Goal: Information Seeking & Learning: Find specific fact

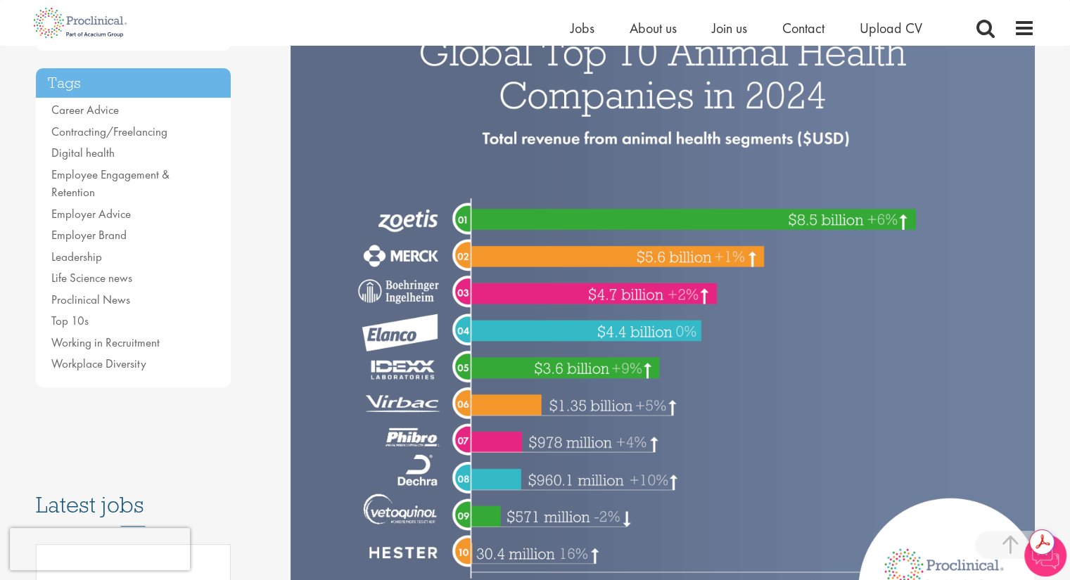
scroll to position [352, 0]
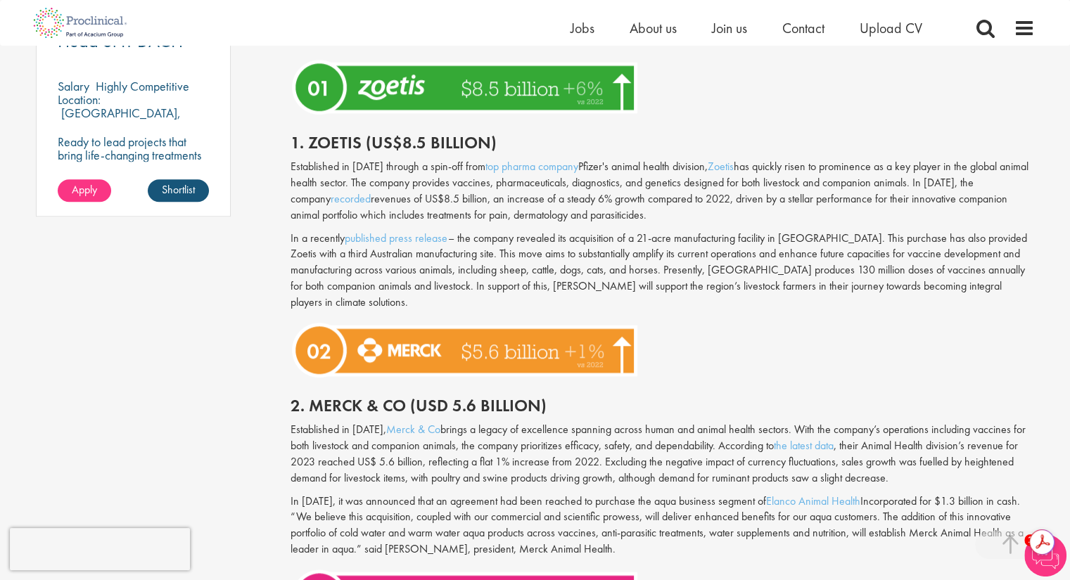
scroll to position [914, 0]
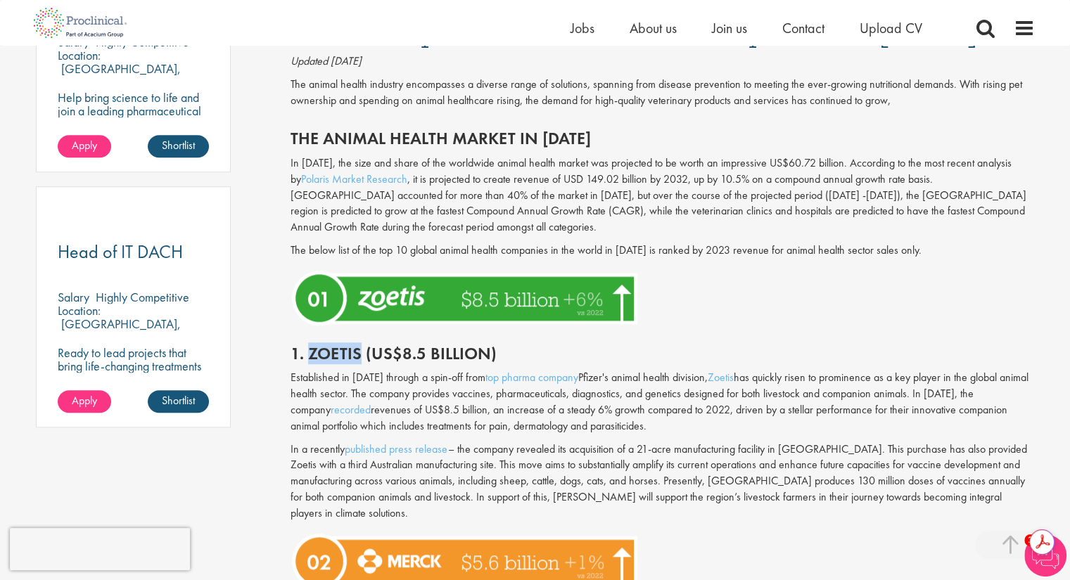
drag, startPoint x: 359, startPoint y: 352, endPoint x: 309, endPoint y: 347, distance: 50.1
click at [308, 352] on h2 "1. Zoetis (US$8.5 billion)" at bounding box center [662, 354] width 744 height 18
copy h2 "Zoetis"
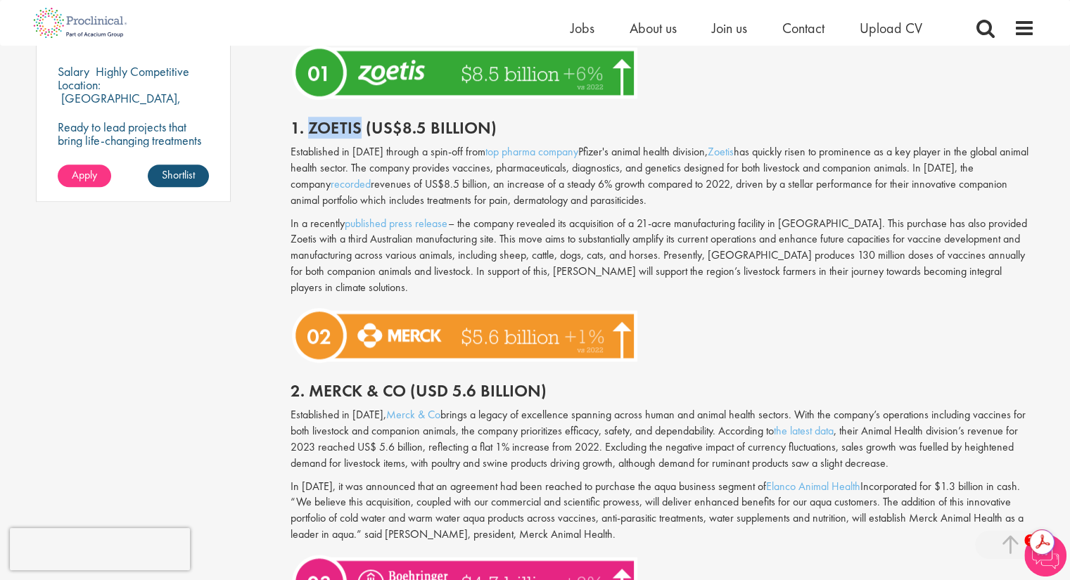
scroll to position [1196, 0]
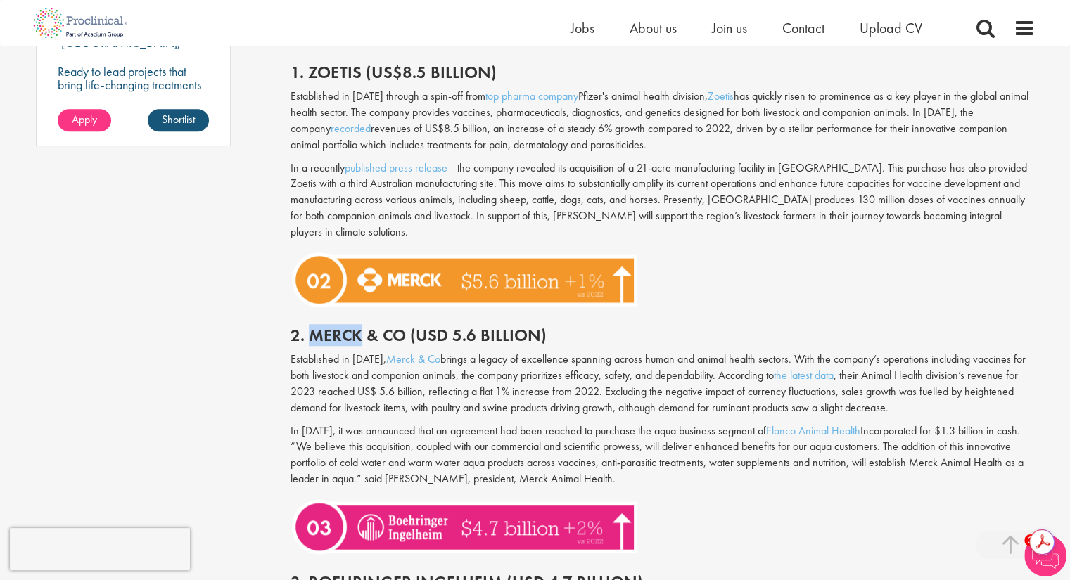
drag, startPoint x: 360, startPoint y: 315, endPoint x: 315, endPoint y: 312, distance: 45.1
click at [315, 326] on h2 "2. Merck & Co (USD 5.6 billion)" at bounding box center [662, 335] width 744 height 18
copy h2 "Merck"
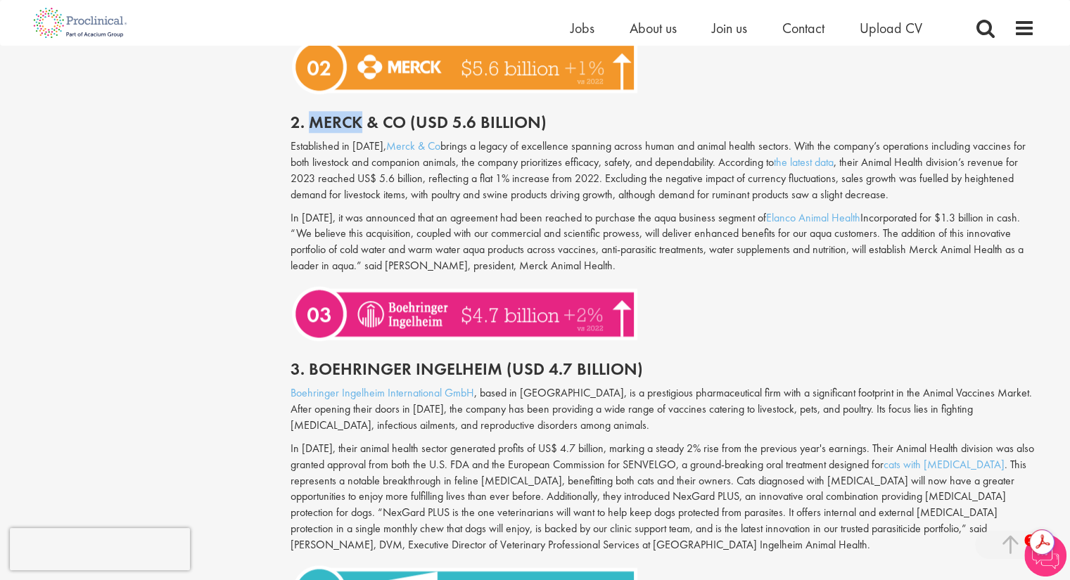
scroll to position [1477, 0]
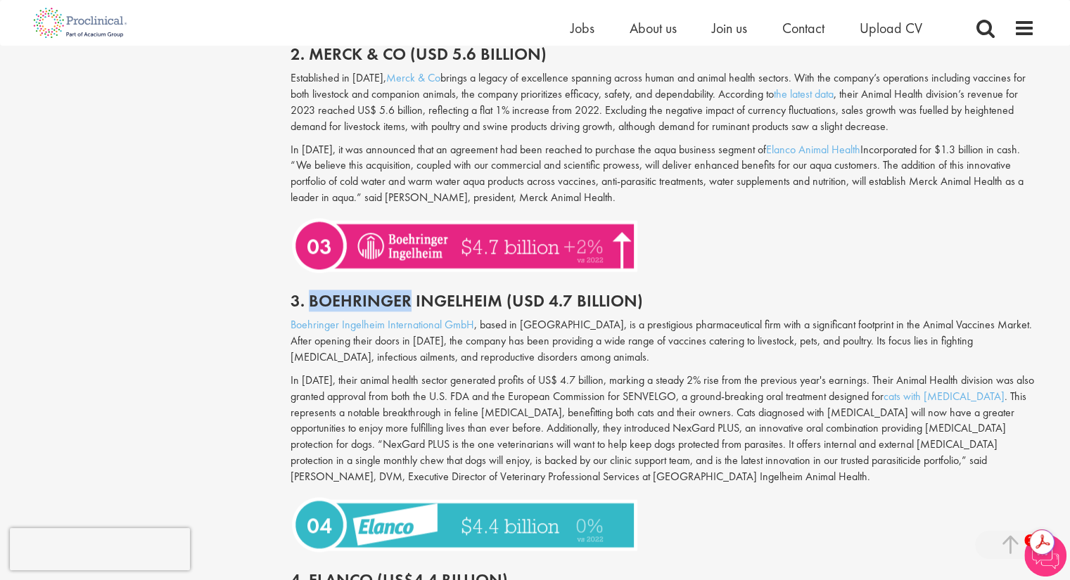
drag, startPoint x: 406, startPoint y: 282, endPoint x: 310, endPoint y: 279, distance: 96.4
click at [310, 292] on h2 "3. Boehringer Ingelheim (USD 4.7 Billion)" at bounding box center [662, 301] width 744 height 18
copy h2 "[PERSON_NAME]"
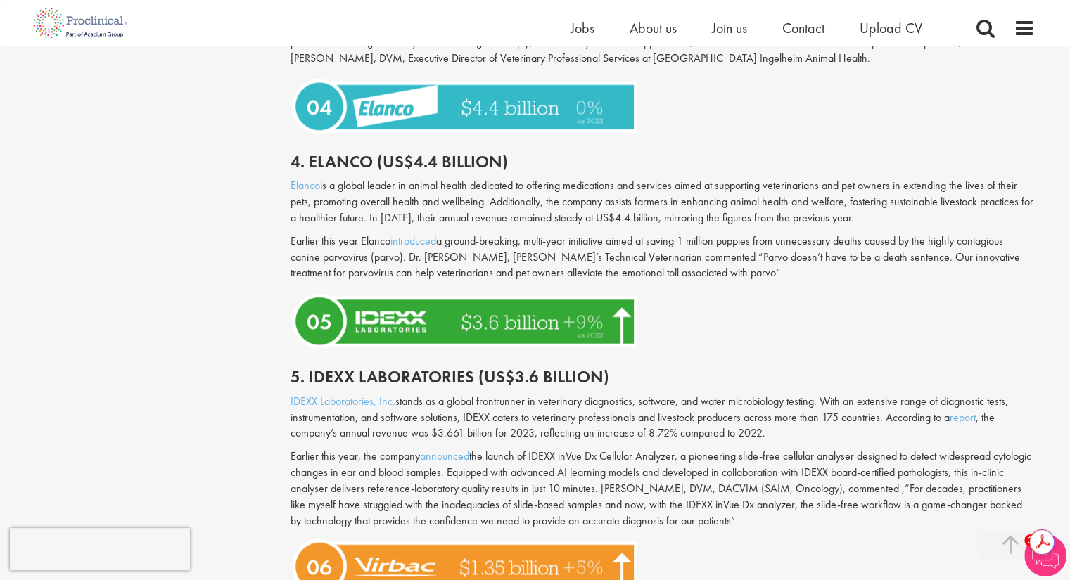
scroll to position [1899, 0]
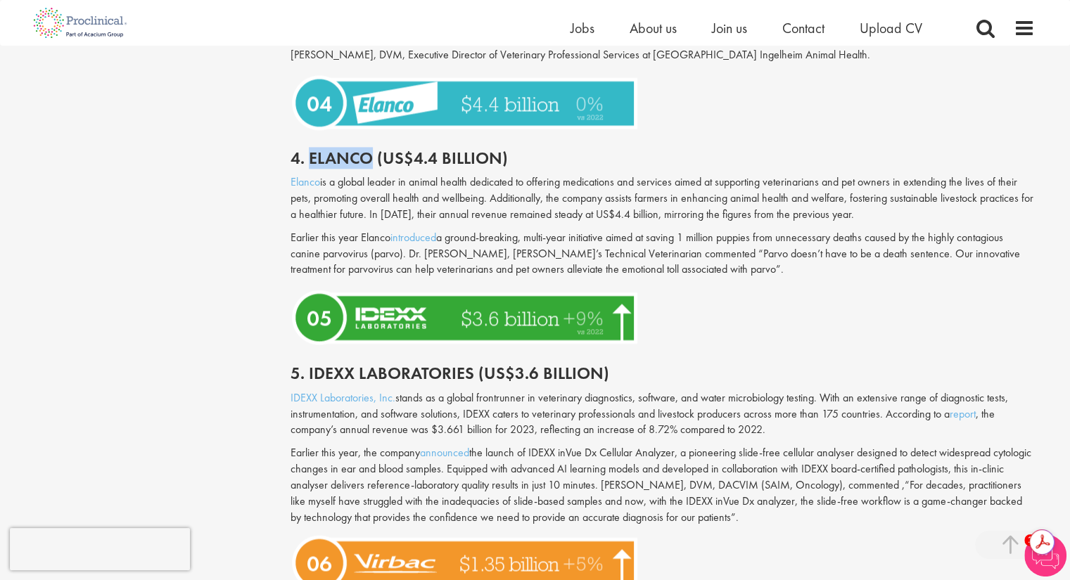
drag, startPoint x: 367, startPoint y: 139, endPoint x: 311, endPoint y: 142, distance: 56.4
click at [311, 149] on h2 "4. Elanco (US$4.4 billion)" at bounding box center [662, 158] width 744 height 18
copy h2 "Elanco"
drag, startPoint x: 309, startPoint y: 354, endPoint x: 354, endPoint y: 354, distance: 44.3
click at [354, 364] on h2 "5. Idexx Laboratories (US$3.6 billion)" at bounding box center [662, 373] width 744 height 18
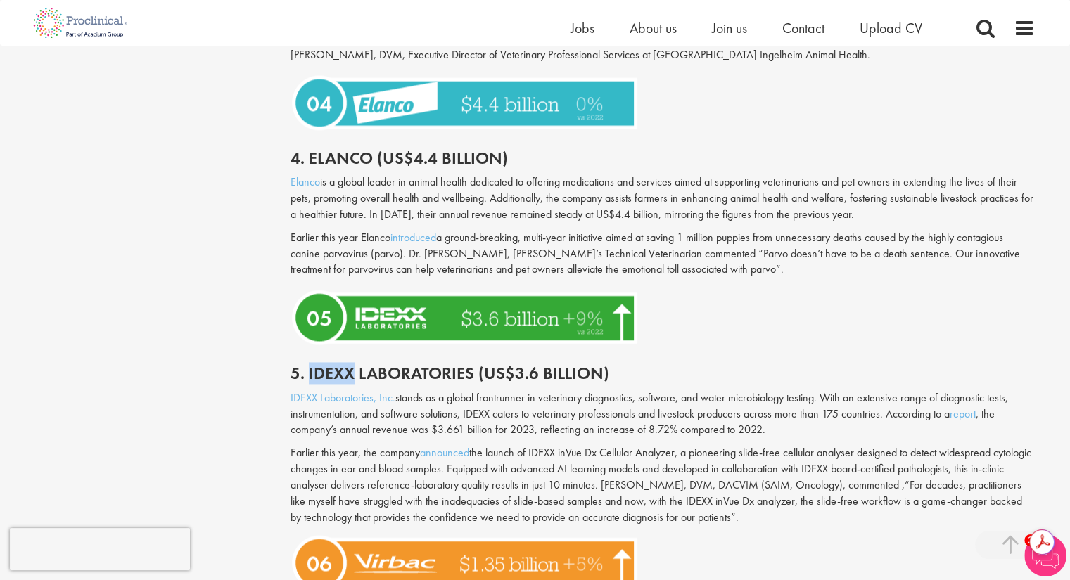
copy h2 "Idexx"
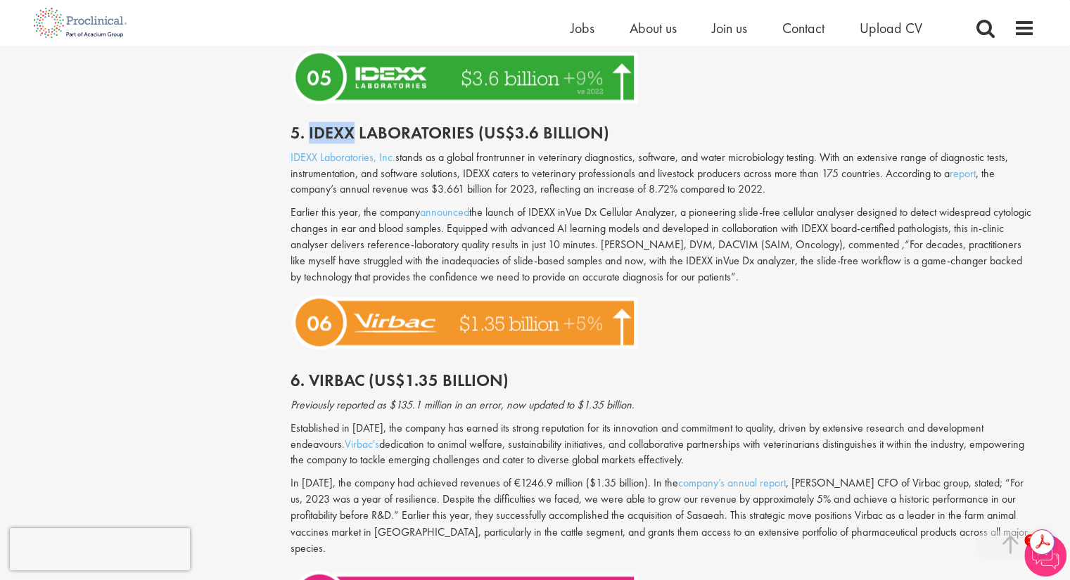
scroll to position [2180, 0]
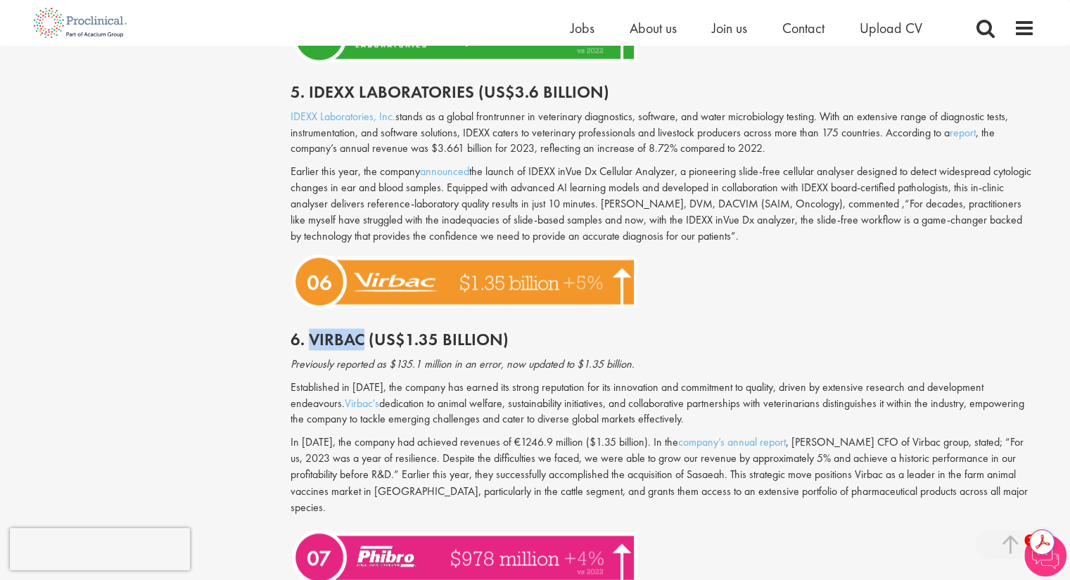
drag, startPoint x: 361, startPoint y: 326, endPoint x: 309, endPoint y: 321, distance: 53.0
click at [309, 331] on h2 "6. Virbac (US$1.35 billion)" at bounding box center [662, 340] width 744 height 18
copy h2 "Virbac"
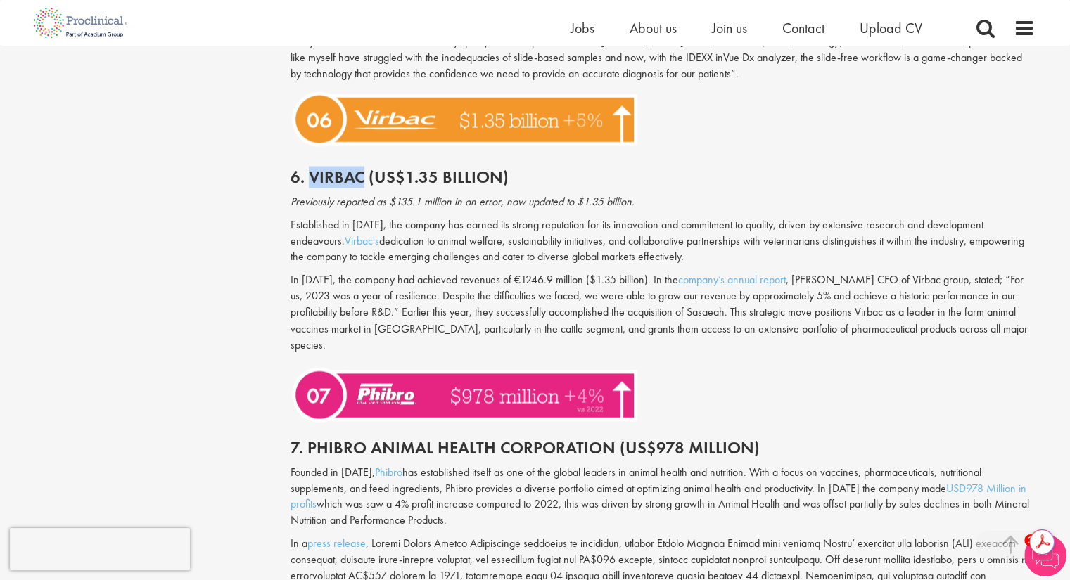
scroll to position [2391, 0]
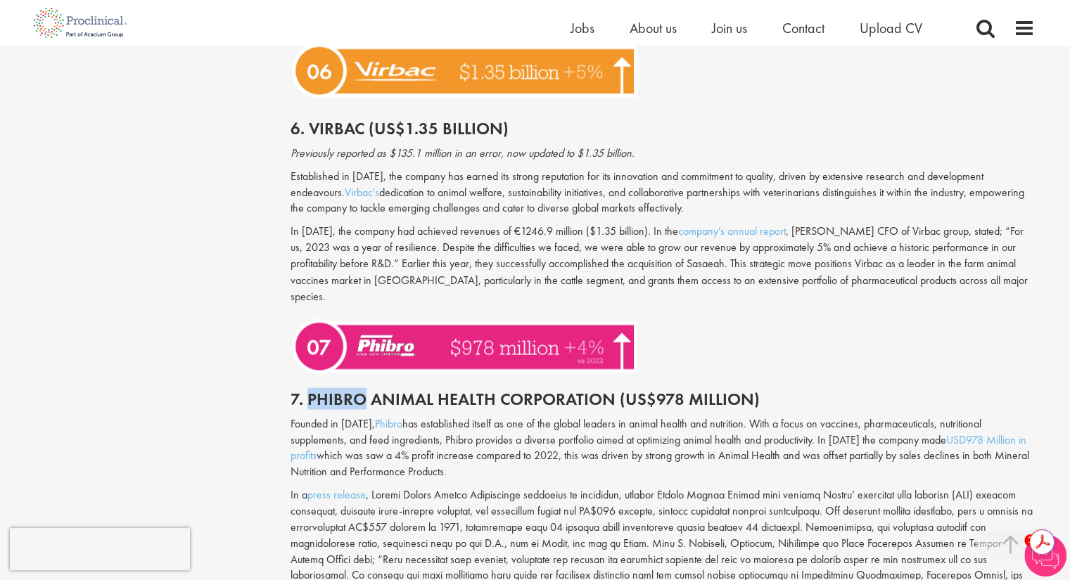
drag, startPoint x: 361, startPoint y: 365, endPoint x: 307, endPoint y: 359, distance: 55.2
click at [307, 390] on h2 "7. Phibro Animal Health Corporation (US$978 Million)" at bounding box center [662, 399] width 744 height 18
copy h2 "Phibro"
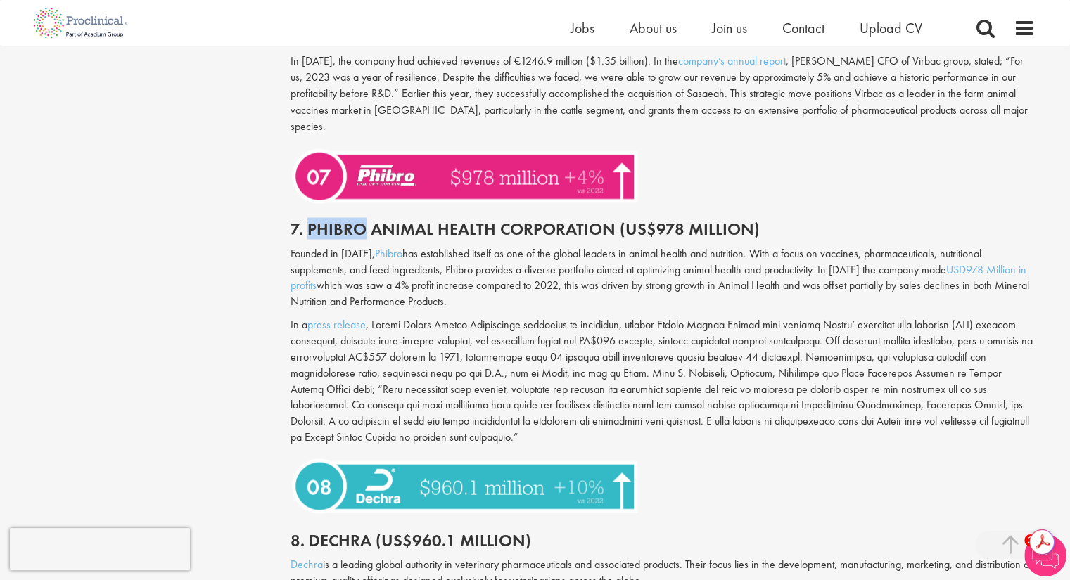
scroll to position [2743, 0]
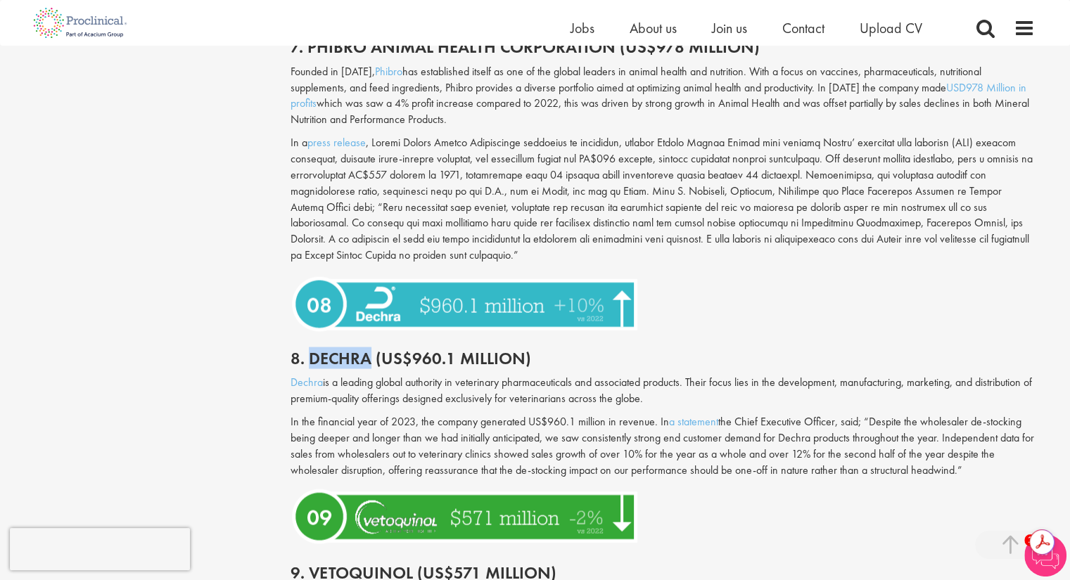
drag, startPoint x: 370, startPoint y: 330, endPoint x: 308, endPoint y: 327, distance: 62.0
click at [308, 350] on h2 "8. Dechra (US$960.1 million)" at bounding box center [662, 359] width 744 height 18
copy h2 "Dechra"
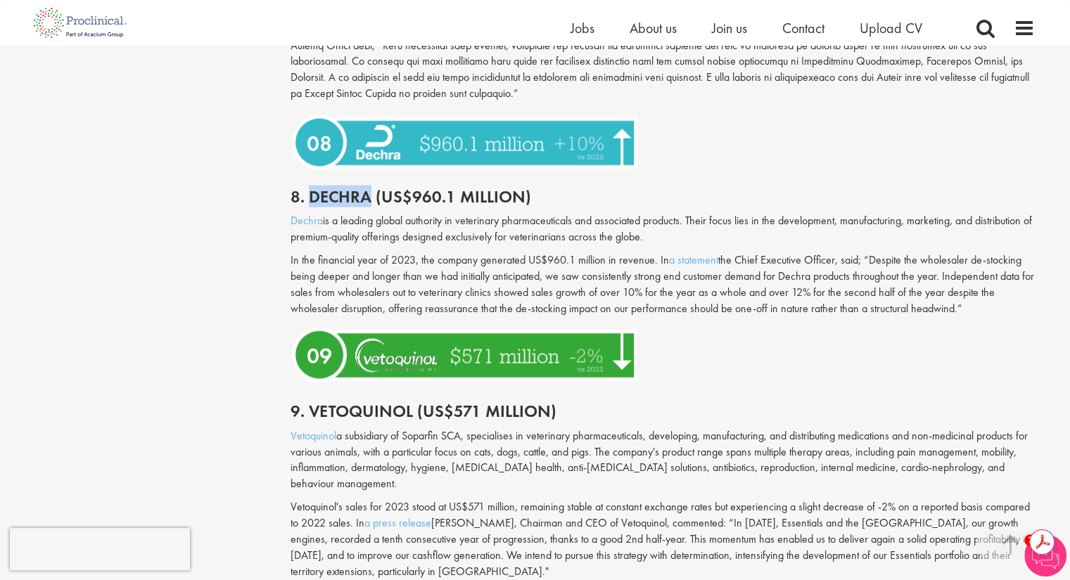
scroll to position [2954, 0]
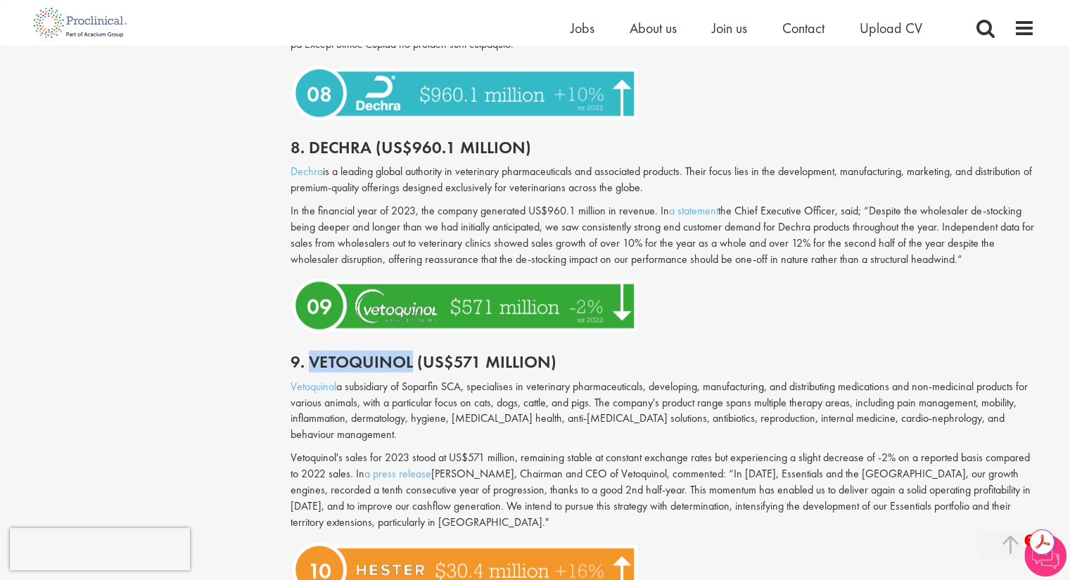
drag, startPoint x: 410, startPoint y: 328, endPoint x: 309, endPoint y: 325, distance: 101.3
click at [309, 353] on h2 "9. Vetoquinol (US$571 million)" at bounding box center [662, 362] width 744 height 18
copy h2 "Vetoquinol"
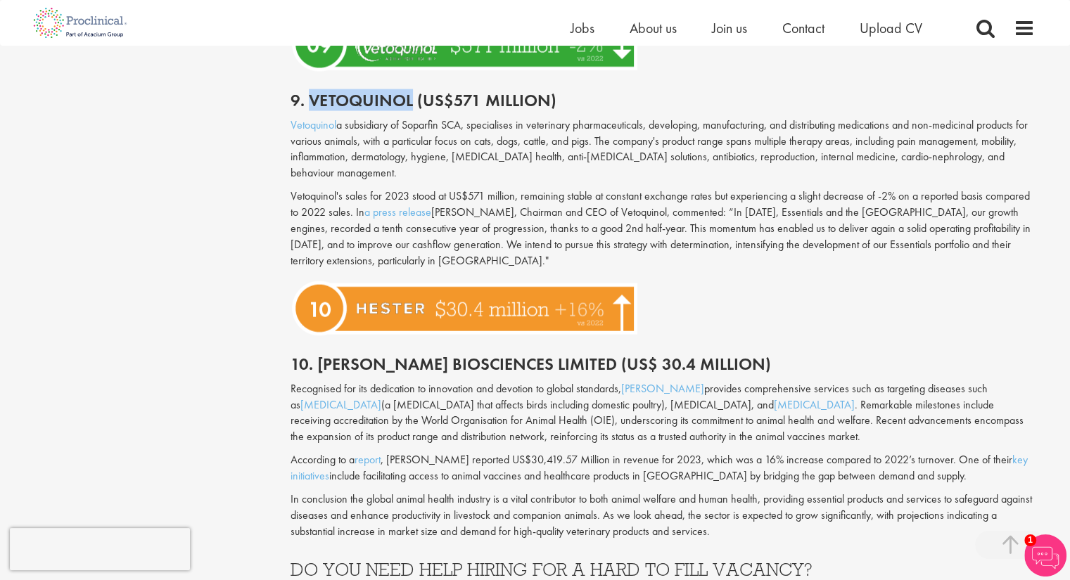
scroll to position [3376, 0]
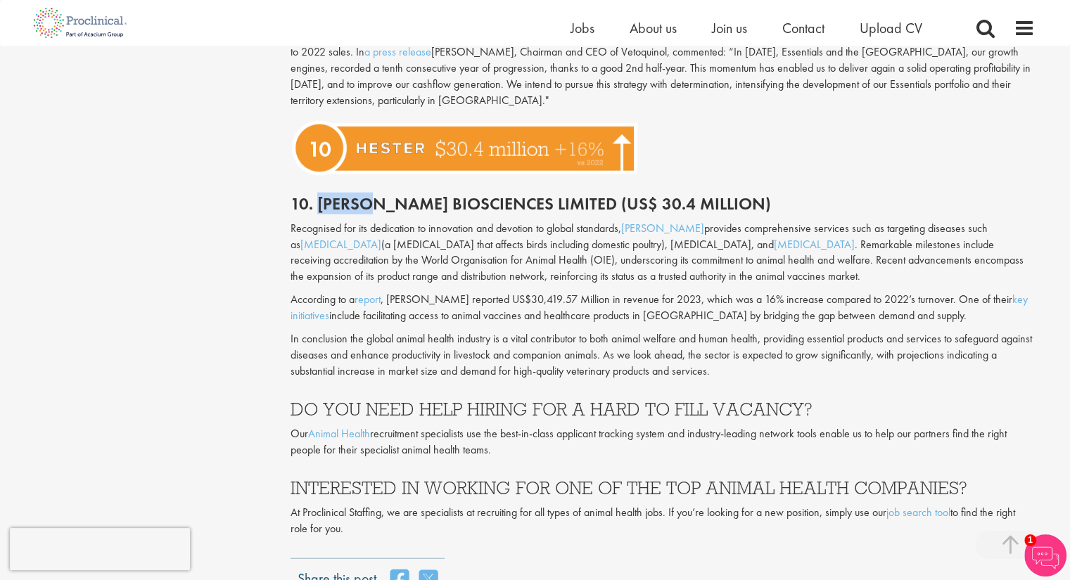
drag, startPoint x: 319, startPoint y: 169, endPoint x: 370, endPoint y: 169, distance: 50.6
click at [370, 195] on h2 "10. [PERSON_NAME] Biosciences Limited (US$ 30.4 million)" at bounding box center [662, 204] width 744 height 18
copy h2 "[PERSON_NAME]"
